Goal: Task Accomplishment & Management: Manage account settings

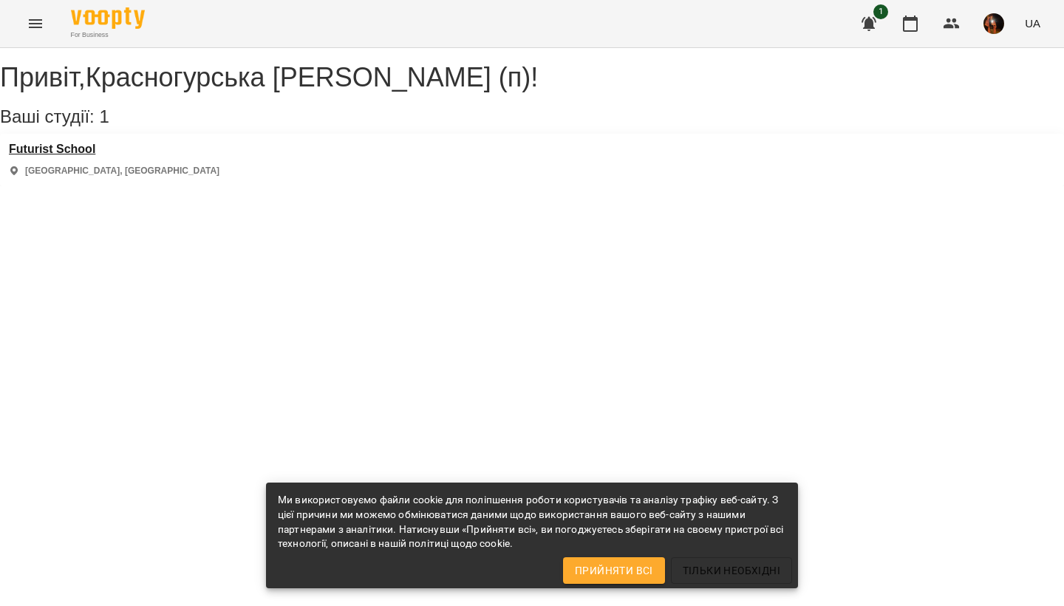
click at [86, 156] on h3 "Futurist School" at bounding box center [114, 149] width 211 height 13
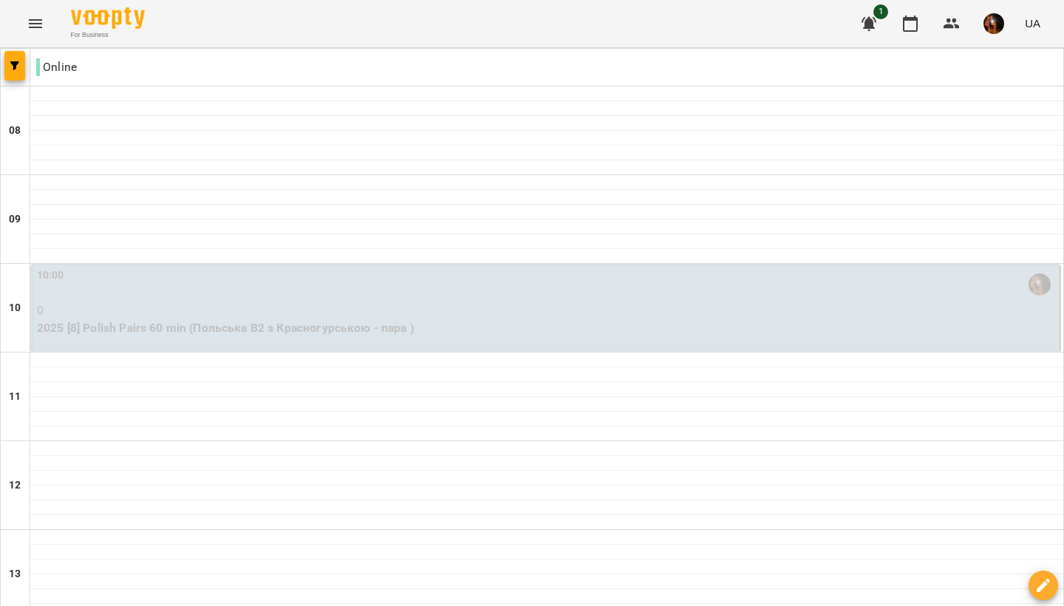
scroll to position [908, 0]
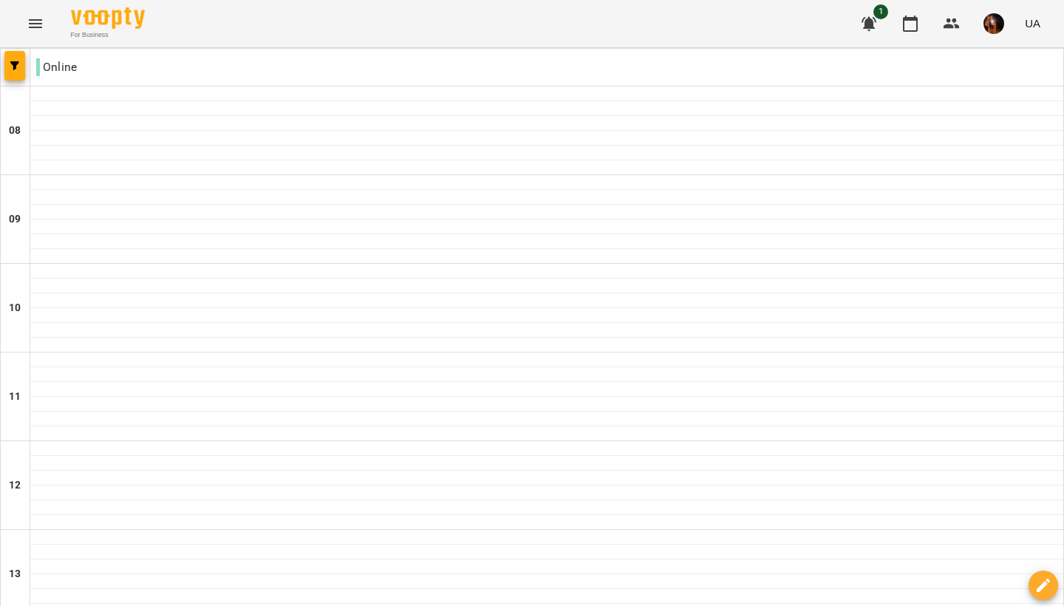
scroll to position [571, 0]
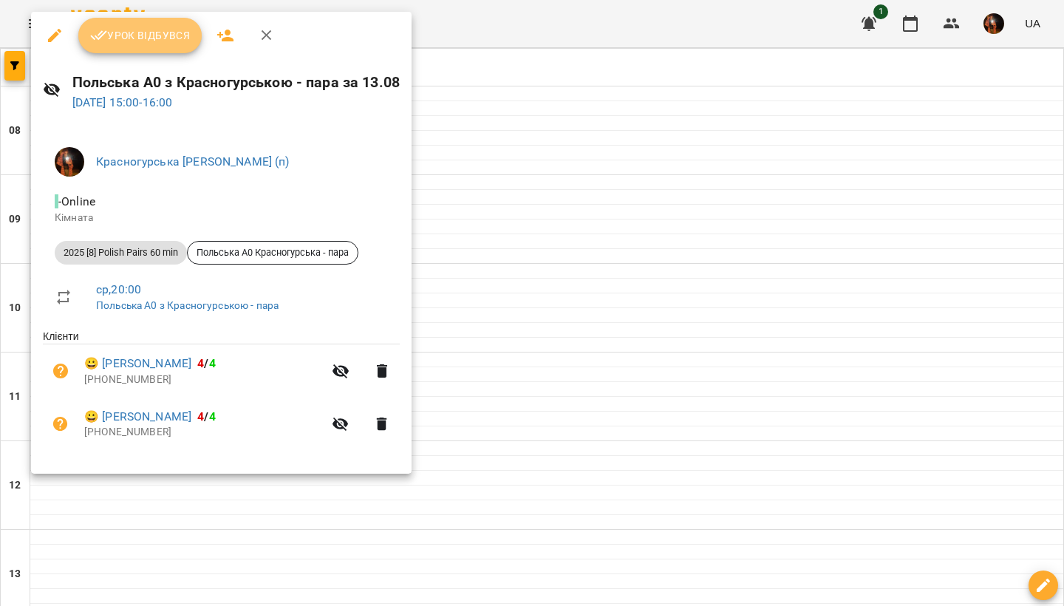
click at [157, 38] on span "Урок відбувся" at bounding box center [140, 36] width 100 height 18
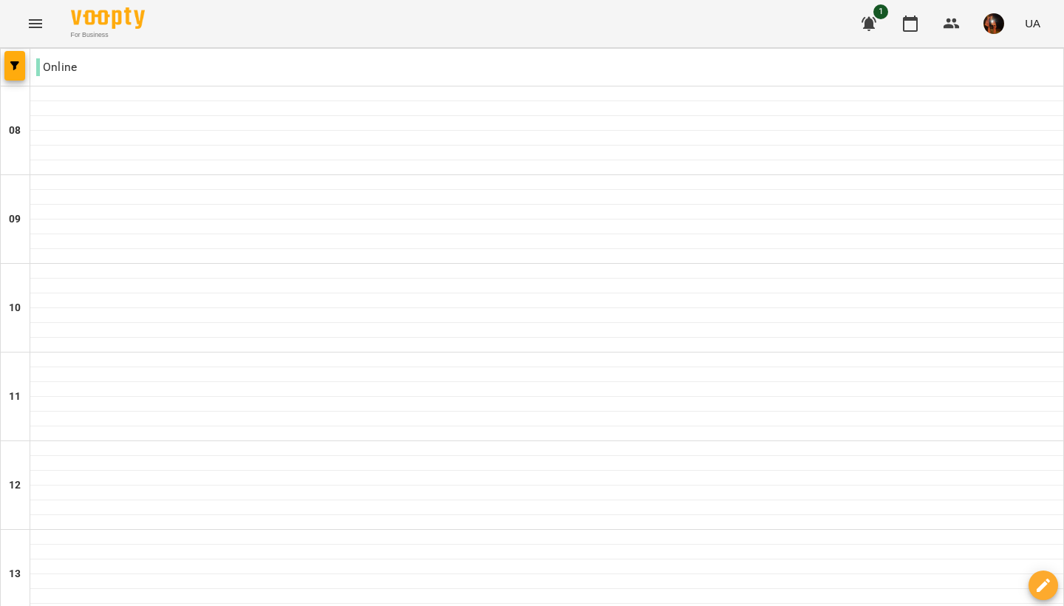
scroll to position [897, 0]
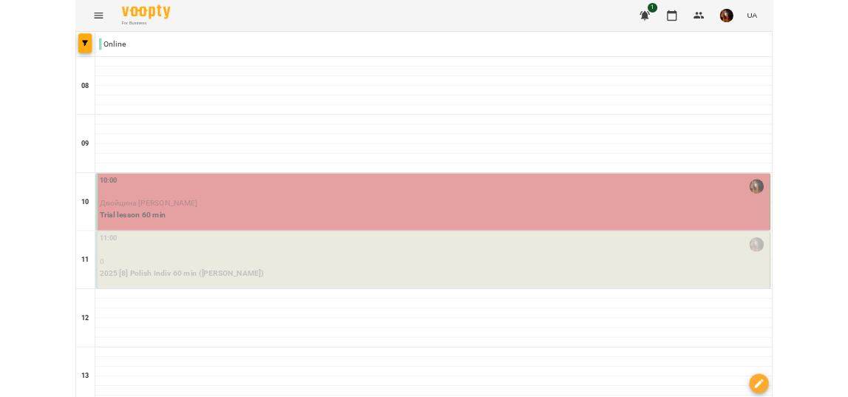
scroll to position [908, 0]
